Goal: Task Accomplishment & Management: Manage account settings

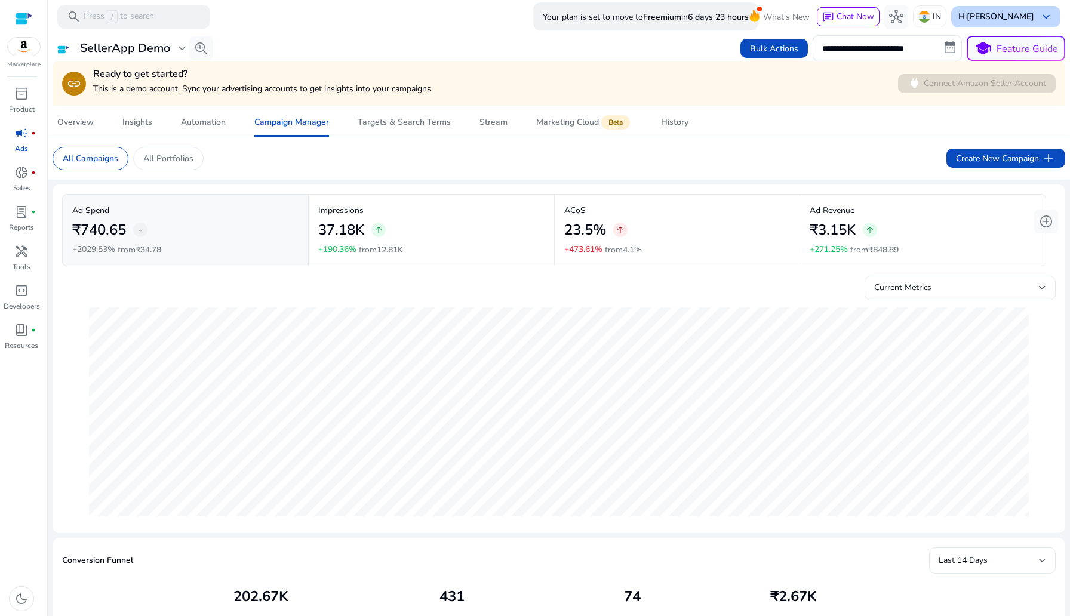
click at [1026, 11] on b "[PERSON_NAME]" at bounding box center [1000, 16] width 67 height 11
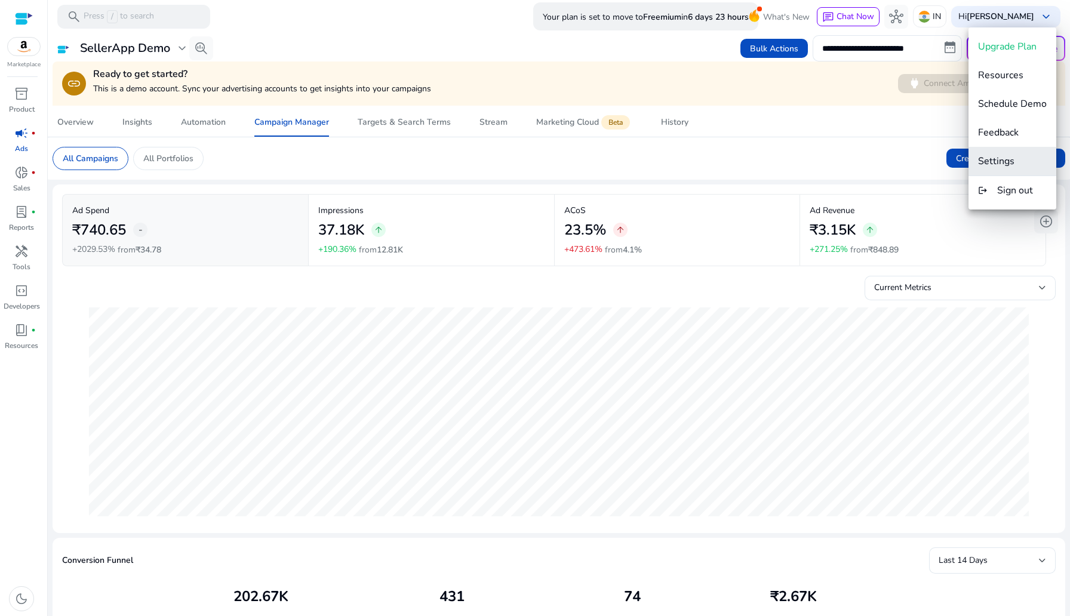
click at [994, 158] on span "Settings" at bounding box center [996, 161] width 36 height 13
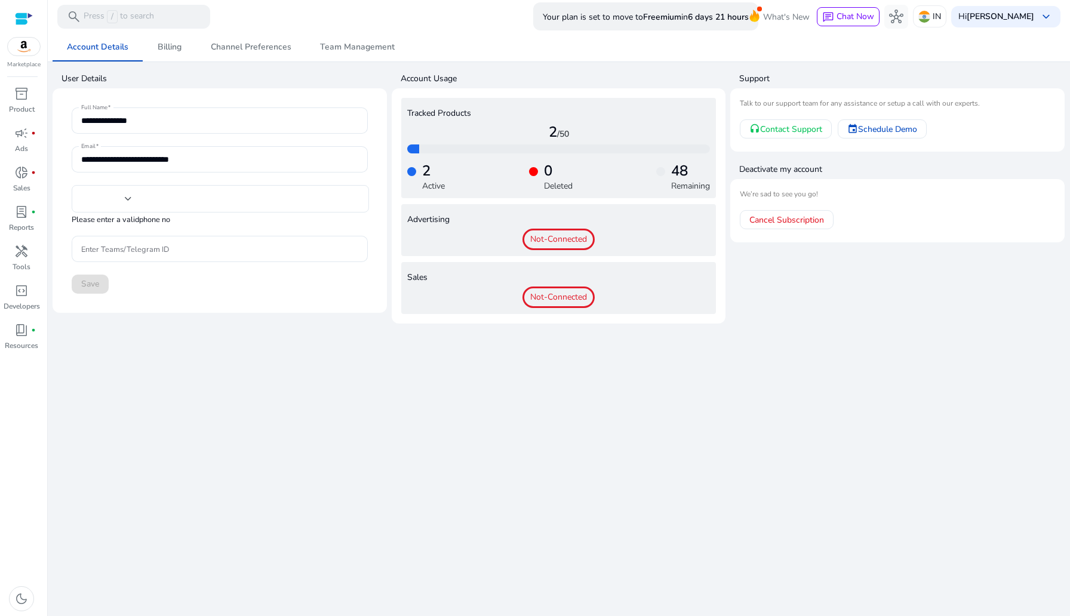
type input "***"
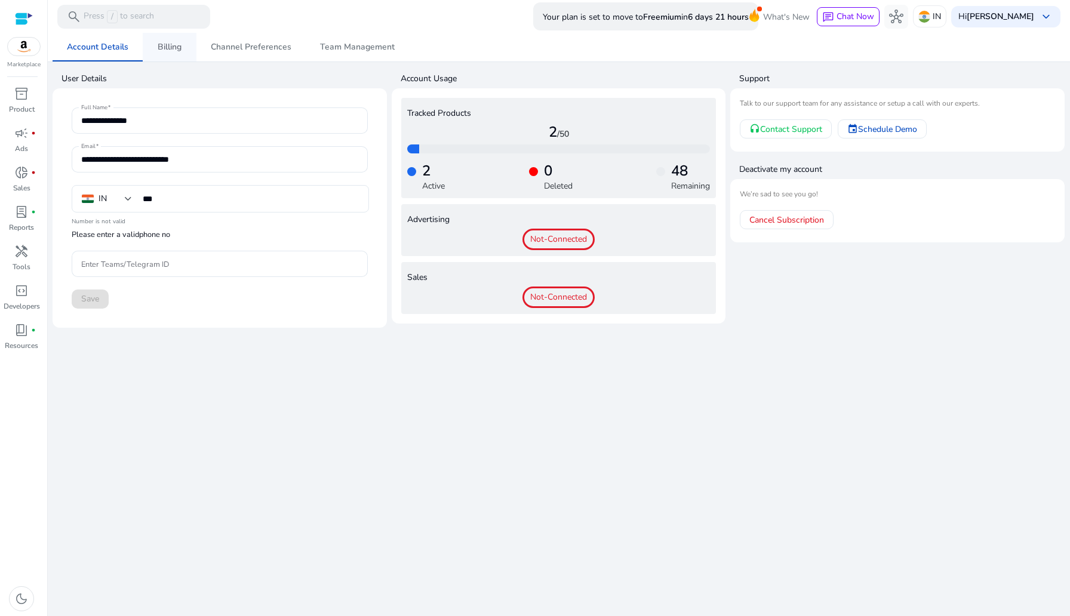
click at [165, 48] on span "Billing" at bounding box center [170, 47] width 24 height 8
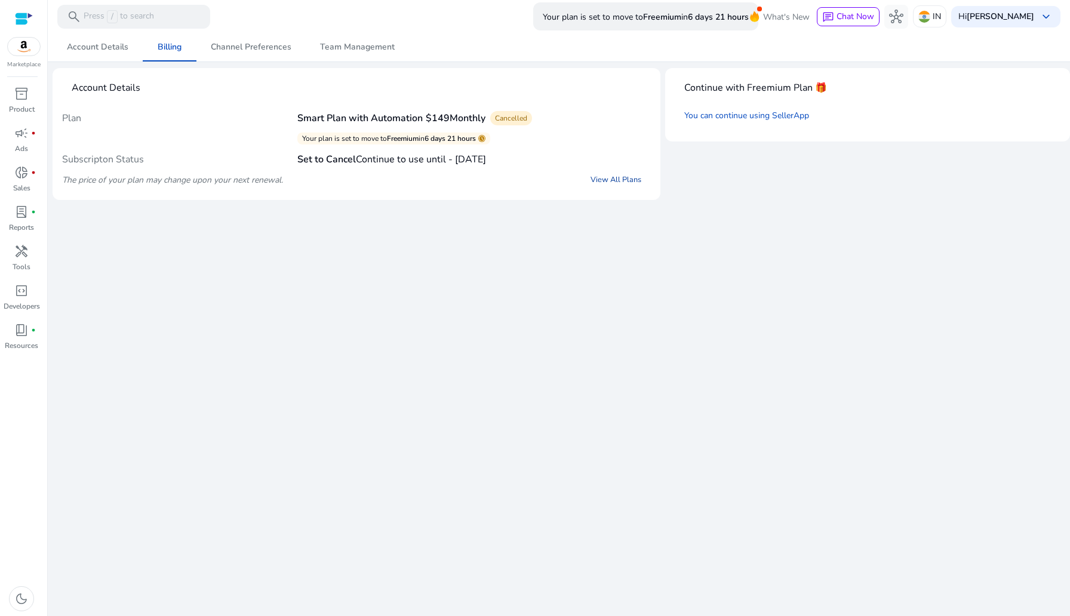
click at [612, 177] on link "View All Plans" at bounding box center [616, 179] width 70 height 21
click at [739, 116] on link "You can continue using SellerApp" at bounding box center [746, 115] width 125 height 11
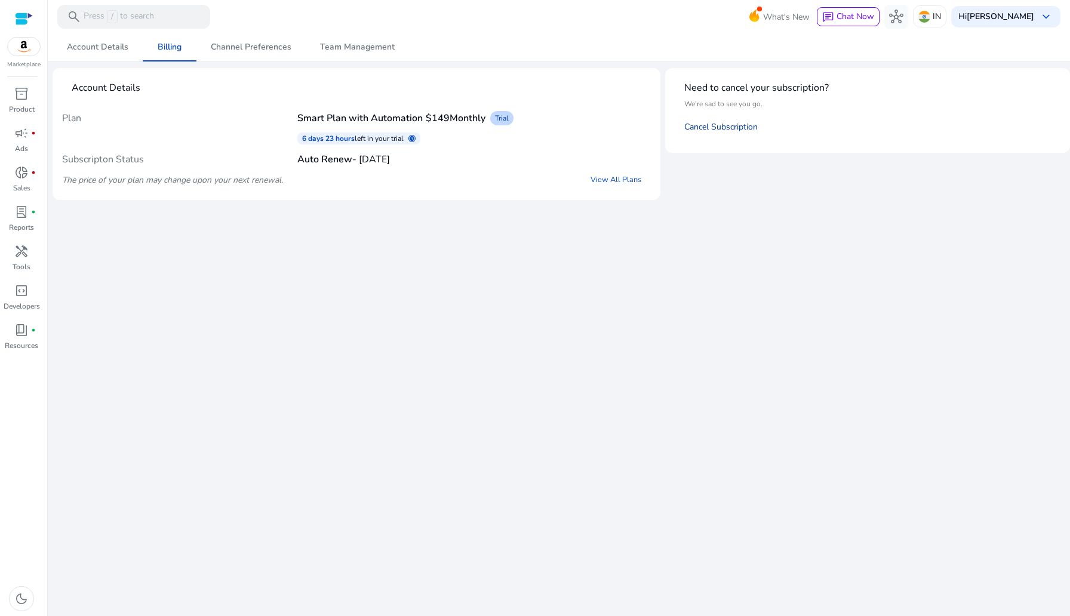
click at [721, 127] on link "Cancel Subscription" at bounding box center [720, 126] width 73 height 11
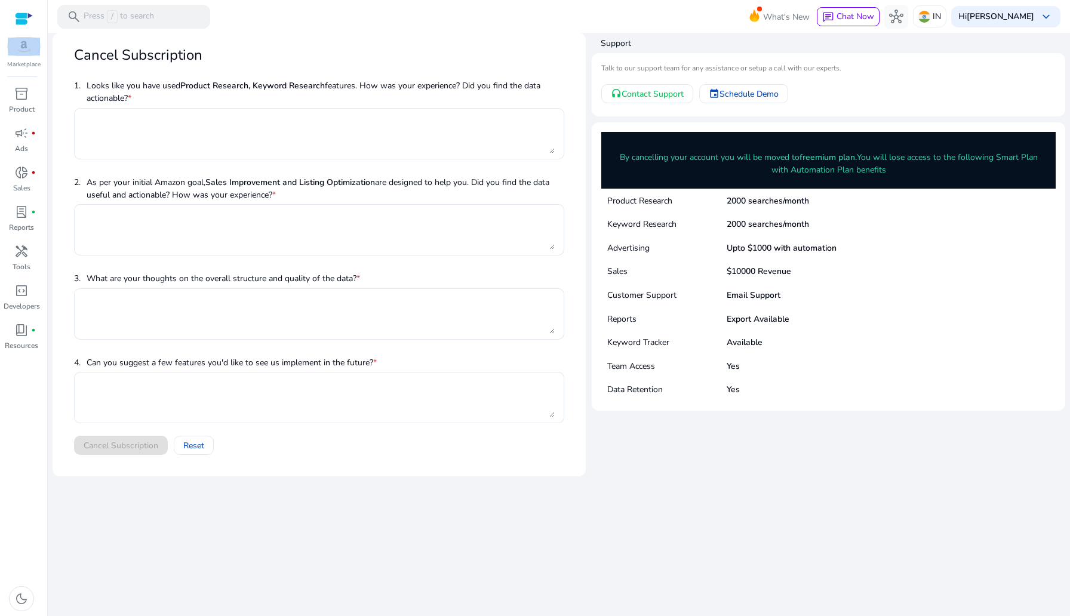
click at [0, 1] on div "Marketplace" at bounding box center [23, 34] width 47 height 69
